Goal: Information Seeking & Learning: Learn about a topic

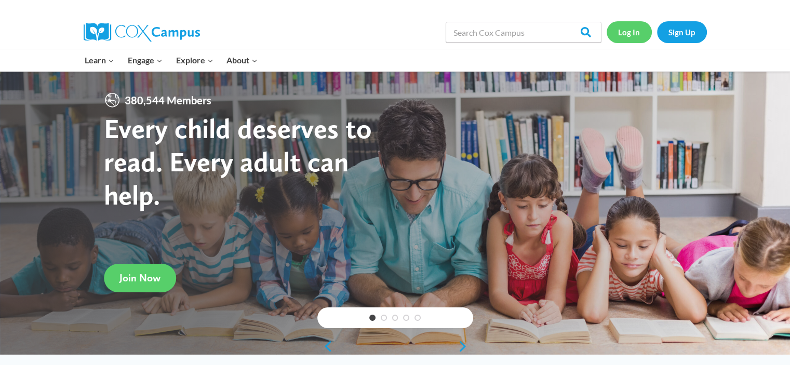
click at [626, 33] on link "Log In" at bounding box center [629, 31] width 45 height 21
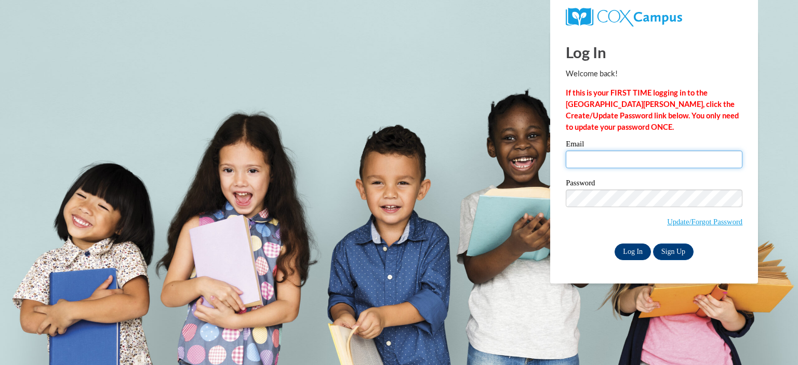
type input "mbari@kfs.sch.sa"
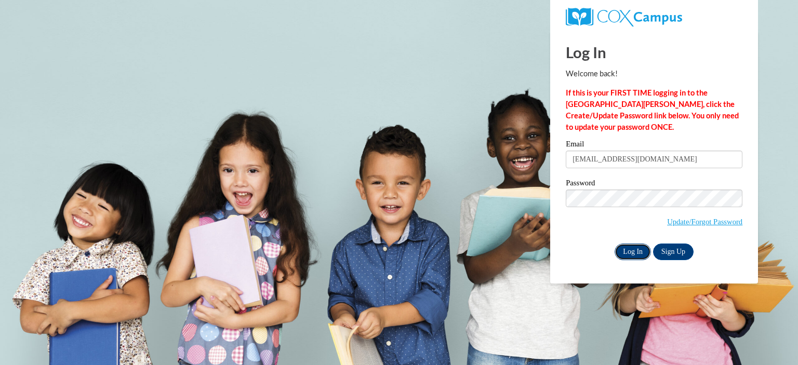
click at [634, 258] on input "Log In" at bounding box center [633, 252] width 36 height 17
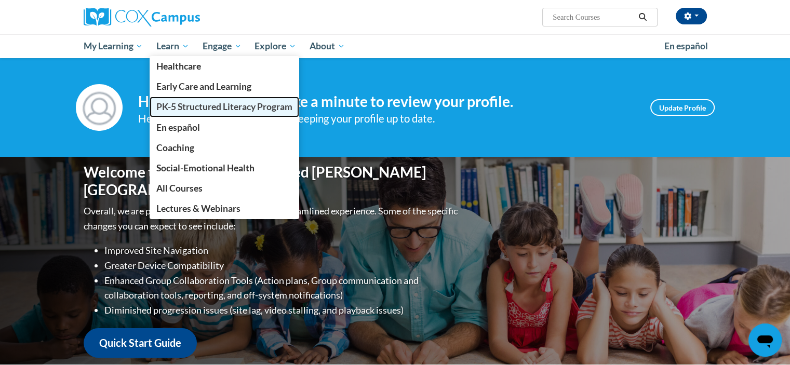
click at [239, 104] on span "PK-5 Structured Literacy Program" at bounding box center [224, 106] width 136 height 11
click at [184, 108] on span "PK-5 Structured Literacy Program" at bounding box center [224, 106] width 136 height 11
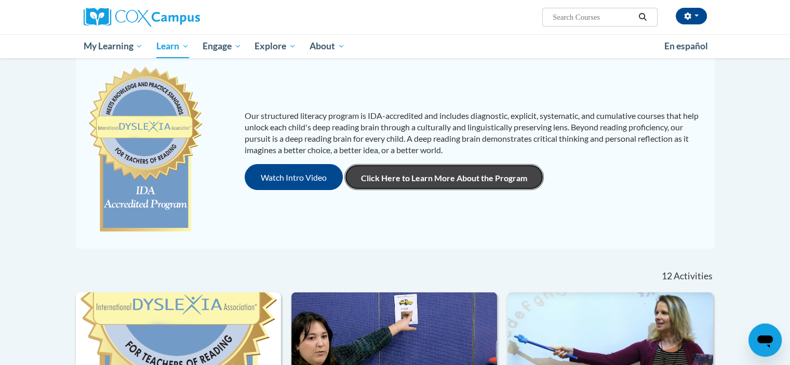
click at [437, 177] on link "Click Here to Learn More About the Program" at bounding box center [445, 177] width 200 height 26
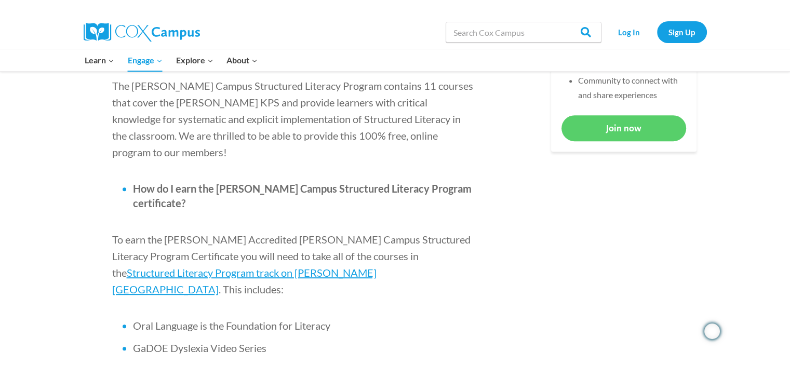
scroll to position [572, 0]
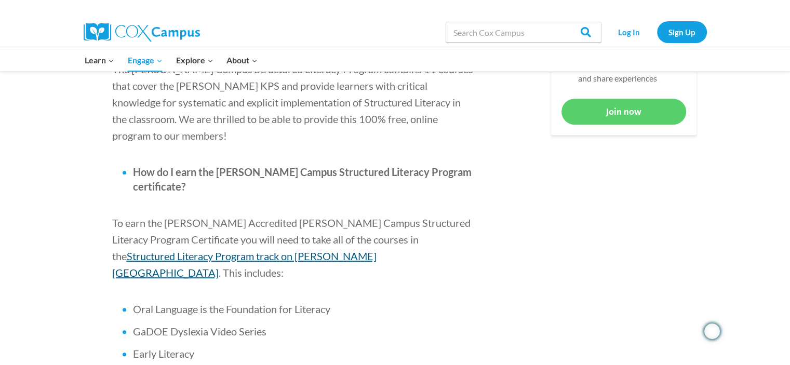
click at [377, 250] on span "Structured Literacy Program track on [PERSON_NAME][GEOGRAPHIC_DATA]" at bounding box center [244, 264] width 265 height 29
